Goal: Find specific fact: Find specific fact

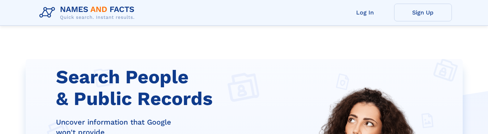
scroll to position [136, 0]
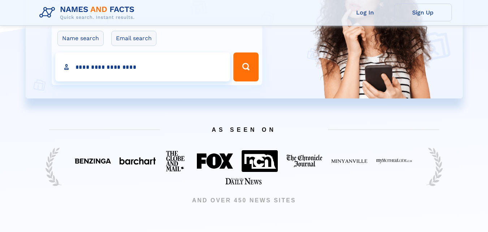
type input "**********"
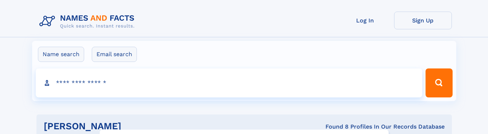
click input "**" at bounding box center [0, 0] width 0 height 0
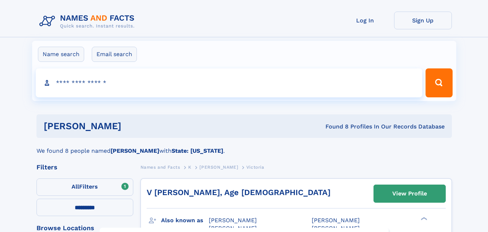
select select "**"
